Goal: Find specific page/section: Find specific page/section

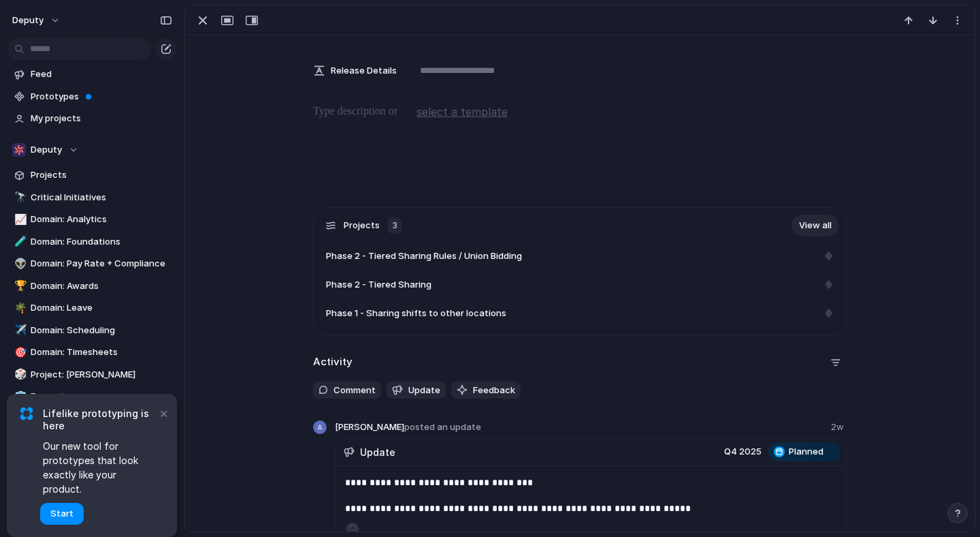
scroll to position [664, 0]
